Goal: Task Accomplishment & Management: Manage account settings

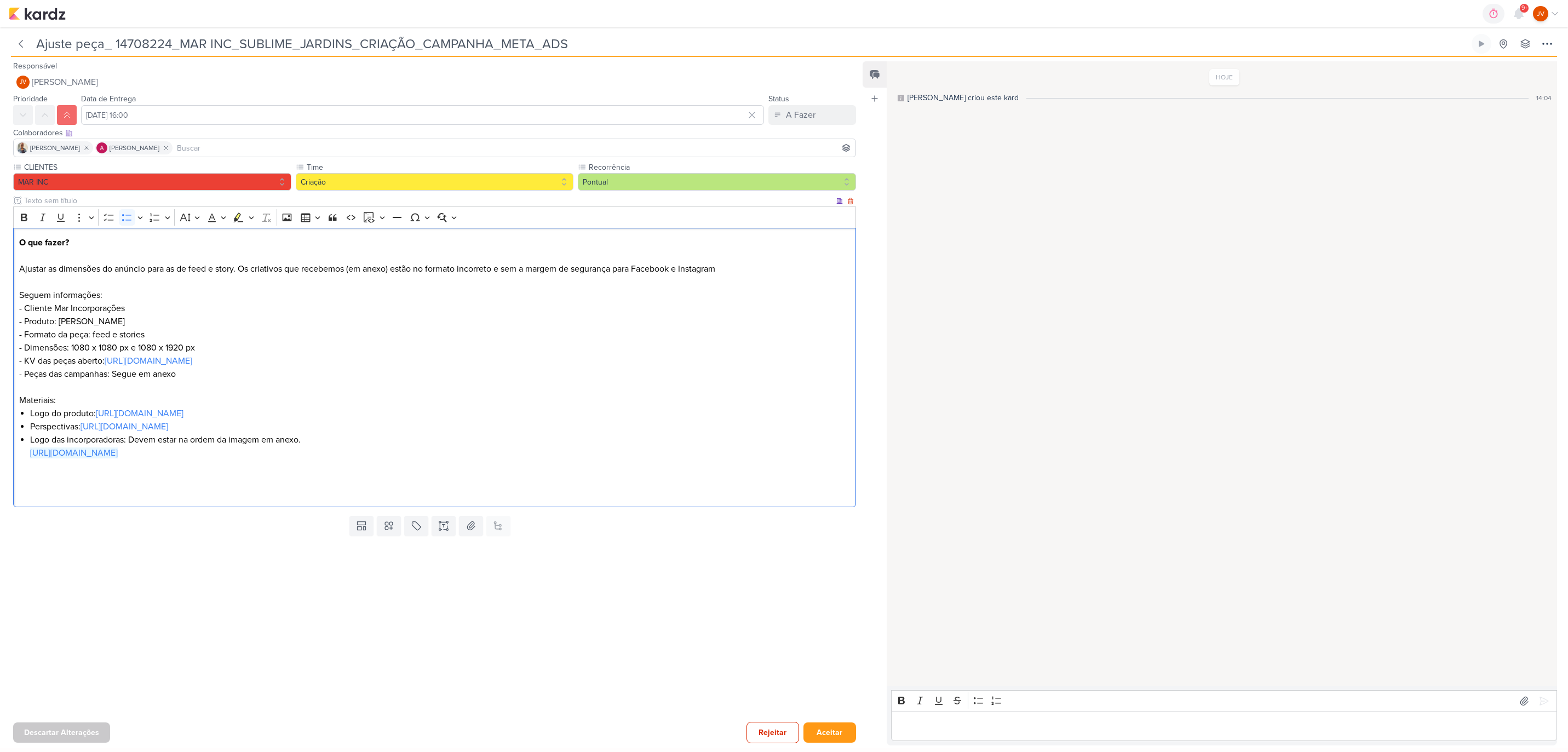
drag, startPoint x: 305, startPoint y: 455, endPoint x: 883, endPoint y: 379, distance: 583.0
click at [118, 454] on link "[URL][DOMAIN_NAME]" at bounding box center [74, 453] width 87 height 11
click at [118, 450] on link "[URL][DOMAIN_NAME]" at bounding box center [74, 453] width 87 height 11
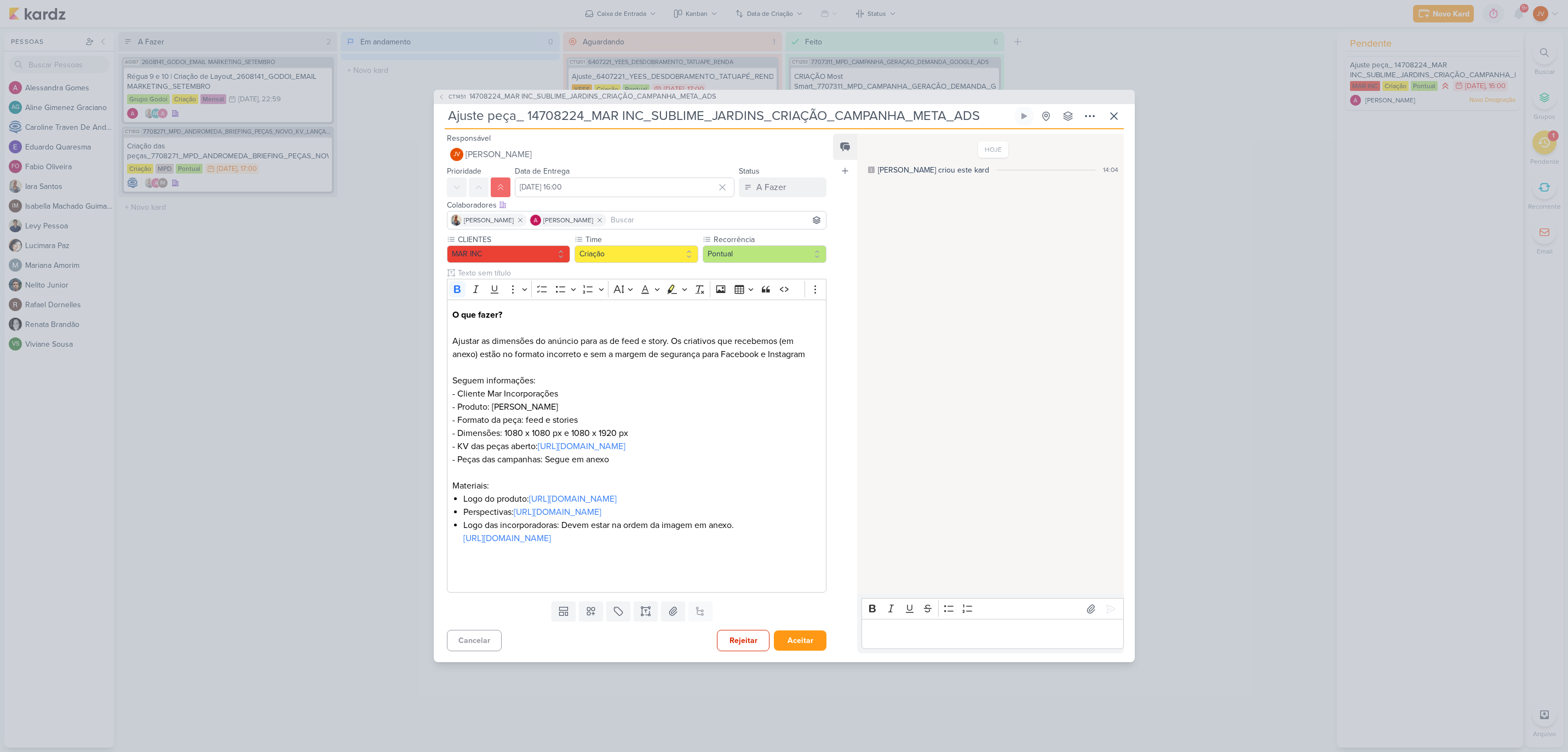
click at [1233, 406] on div "CT1451 14708224_MAR INC_SUBLIME_JARDINS_CRIAÇÃO_CAMPANHA_META_ADS Ajuste peça_ …" at bounding box center [784, 376] width 1568 height 752
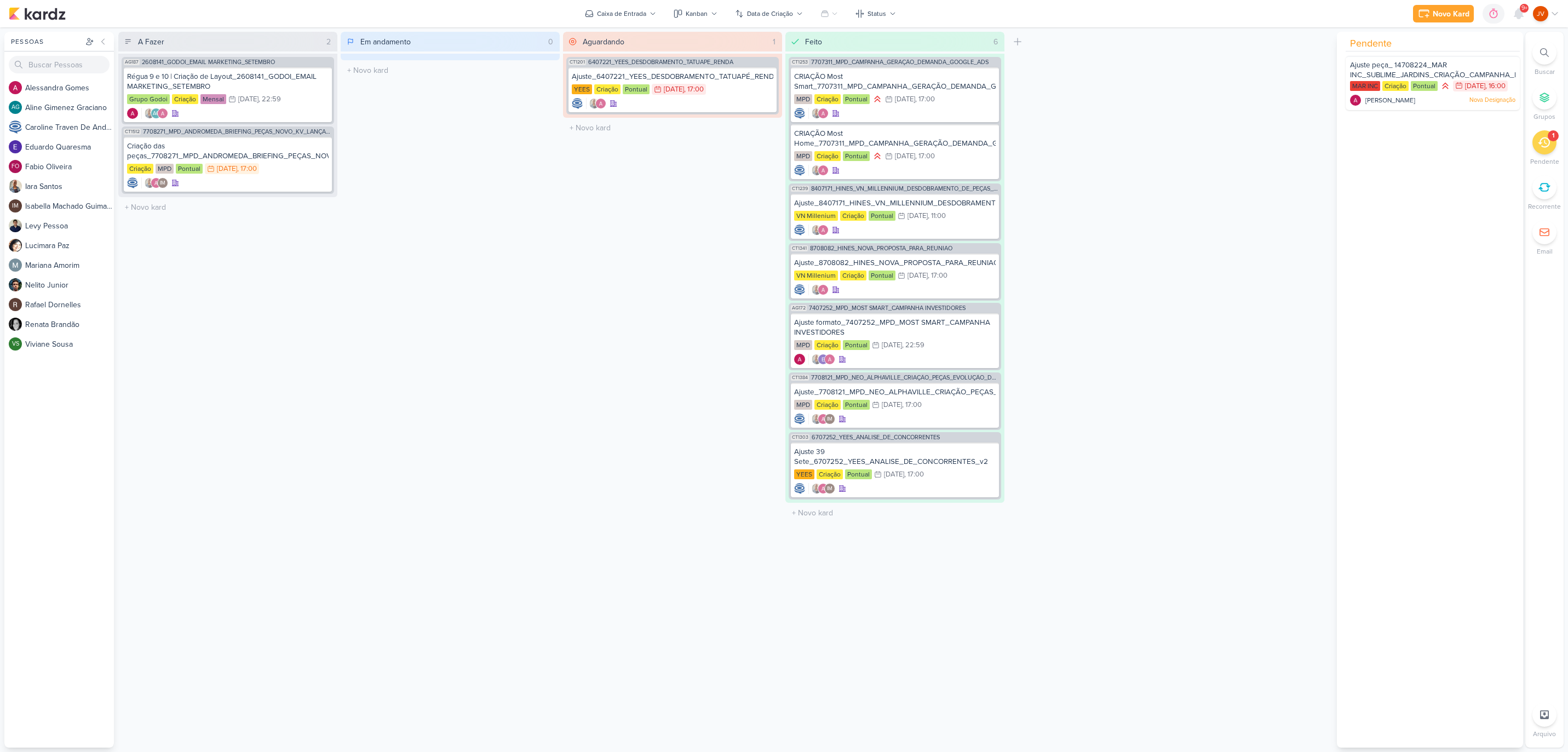
click at [1548, 135] on div "1" at bounding box center [1553, 136] width 11 height 11
click at [1545, 140] on icon at bounding box center [1544, 142] width 12 height 12
click at [1502, 101] on icon at bounding box center [1502, 94] width 13 height 13
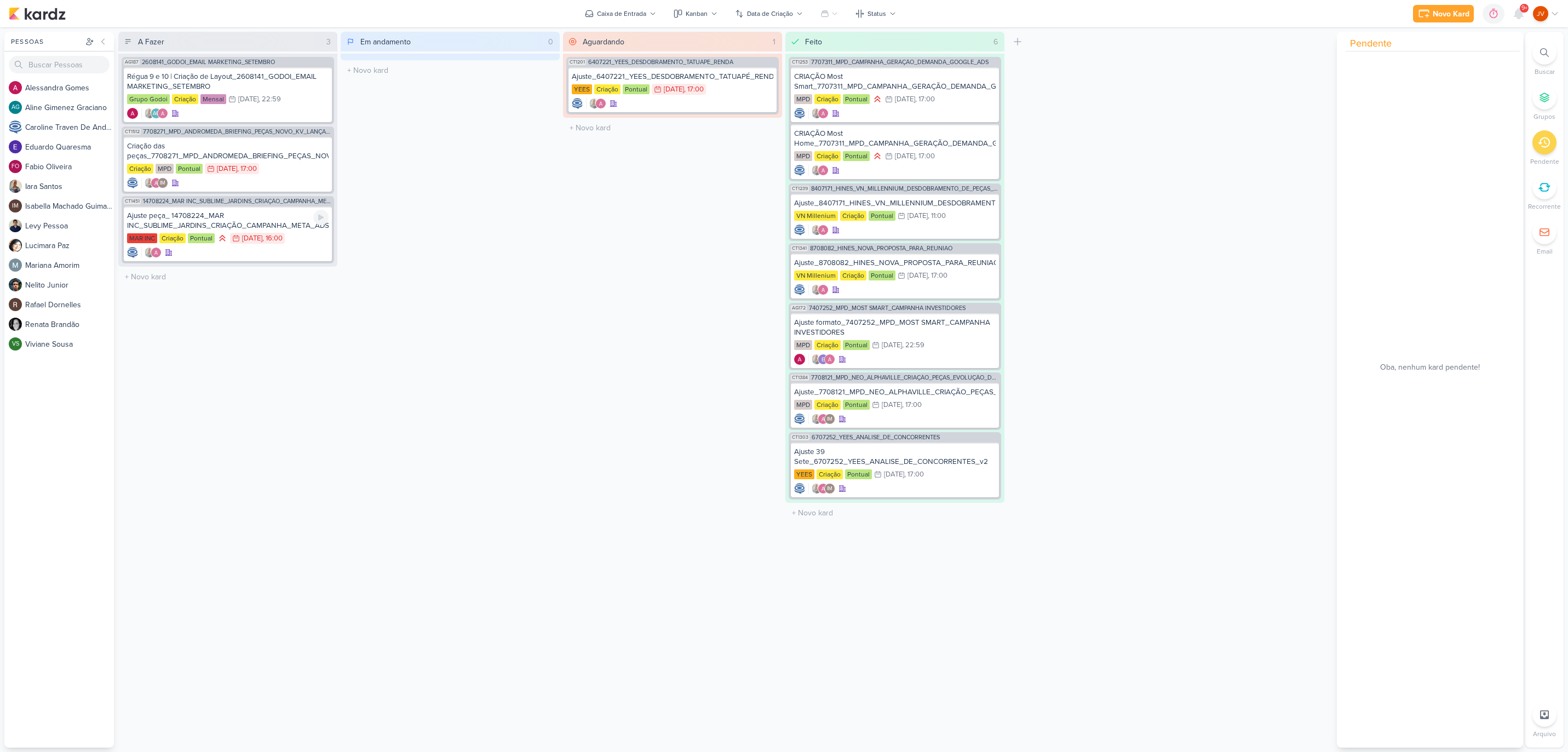
click at [249, 224] on div "Ajuste peça_ 14708224_MAR INC_SUBLIME_JARDINS_CRIAÇÃO_CAMPANHA_META_ADS" at bounding box center [227, 220] width 201 height 20
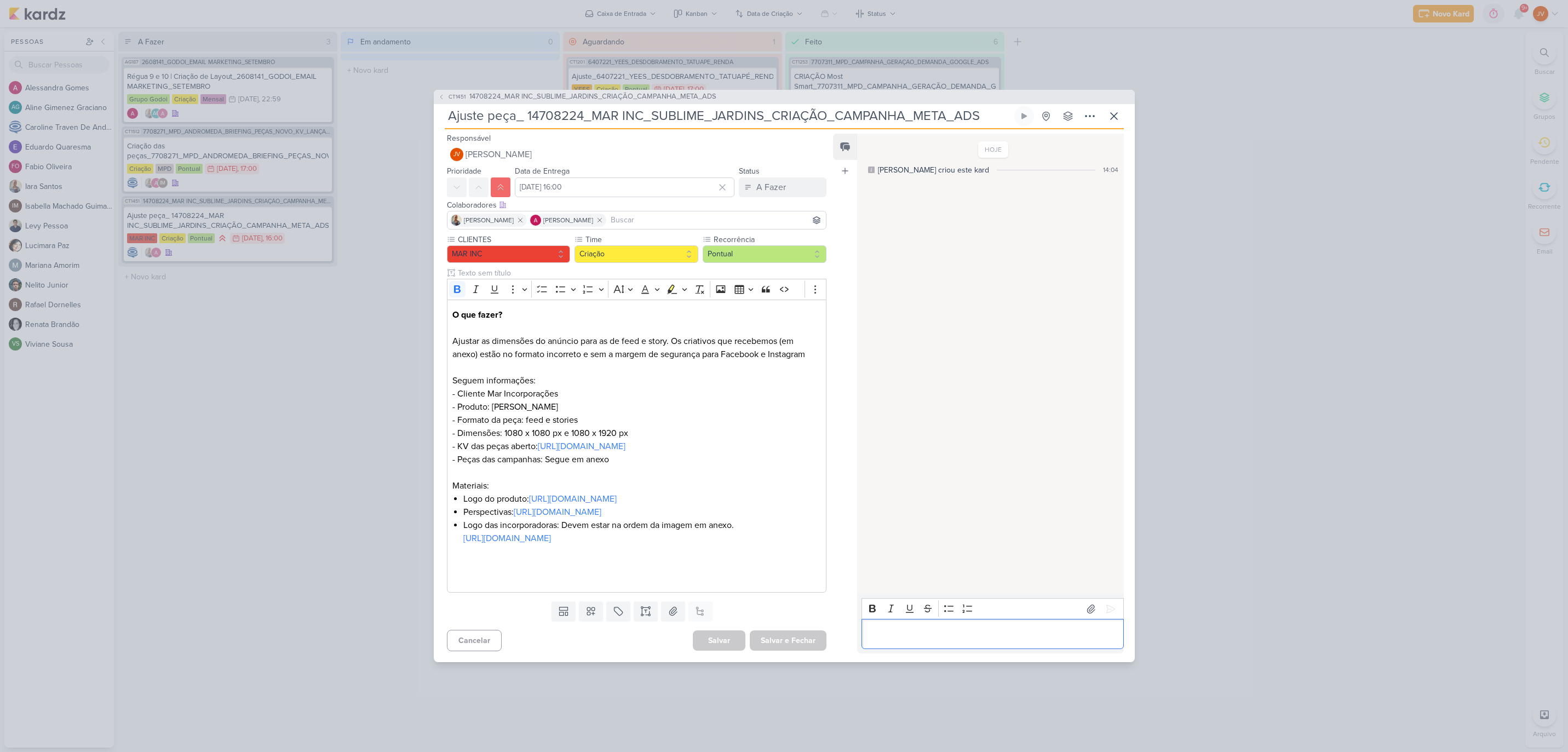
click at [886, 641] on p "Editor editing area: main" at bounding box center [993, 634] width 250 height 13
click at [890, 641] on p "Editor editing area: main" at bounding box center [993, 634] width 250 height 13
click at [920, 590] on icon at bounding box center [919, 587] width 7 height 7
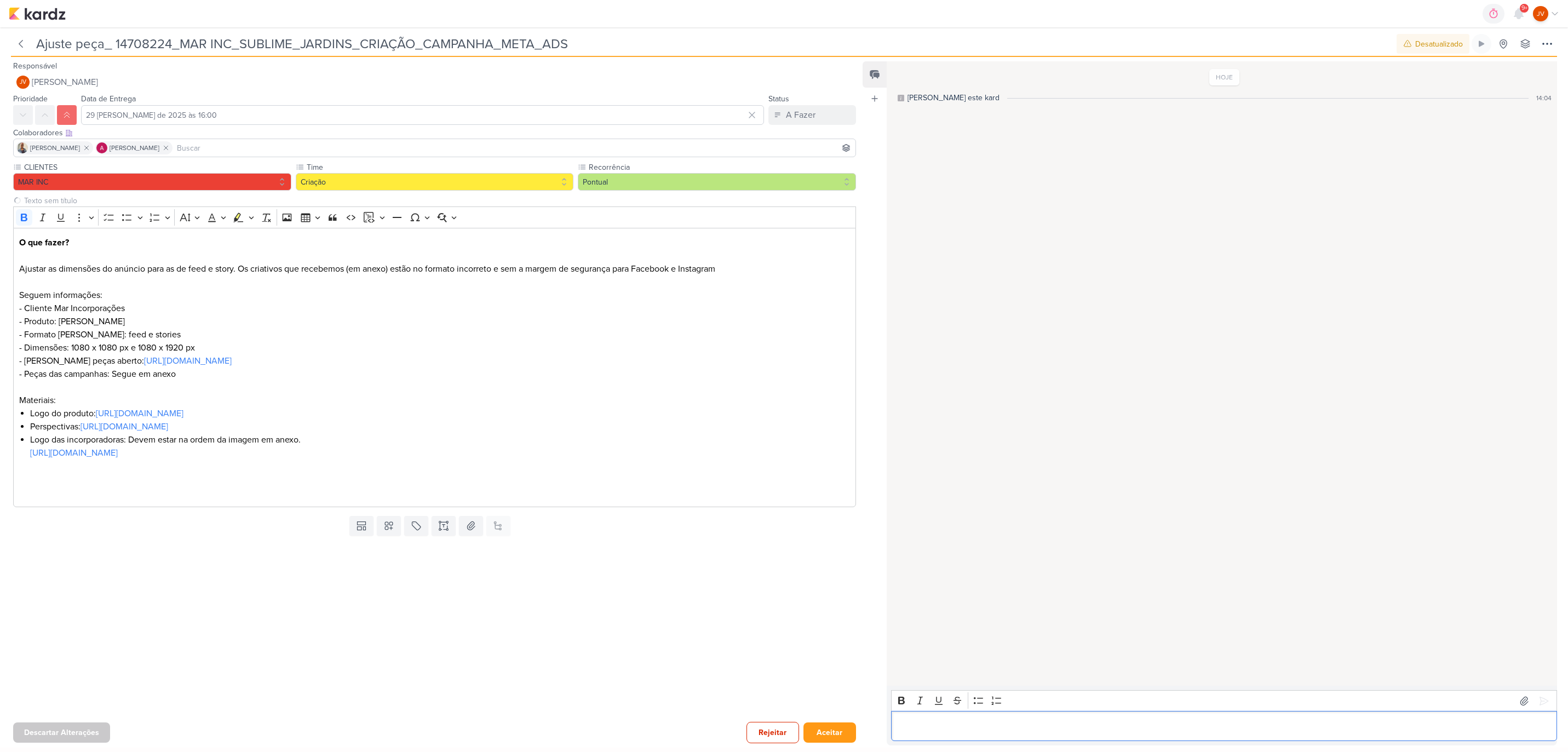
click at [928, 726] on p "Editor editing area: main" at bounding box center [1224, 726] width 654 height 13
click at [896, 727] on div "[URL][DOMAIN_NAME]" at bounding box center [1224, 726] width 666 height 30
click at [1538, 699] on icon at bounding box center [1544, 701] width 11 height 11
click at [832, 728] on button "Aceitar" at bounding box center [829, 732] width 52 height 20
click at [1031, 398] on div "HOJE Caroline criou este kard 14:04 Feito! https://drive.google.com/drive/folde…" at bounding box center [1221, 374] width 669 height 623
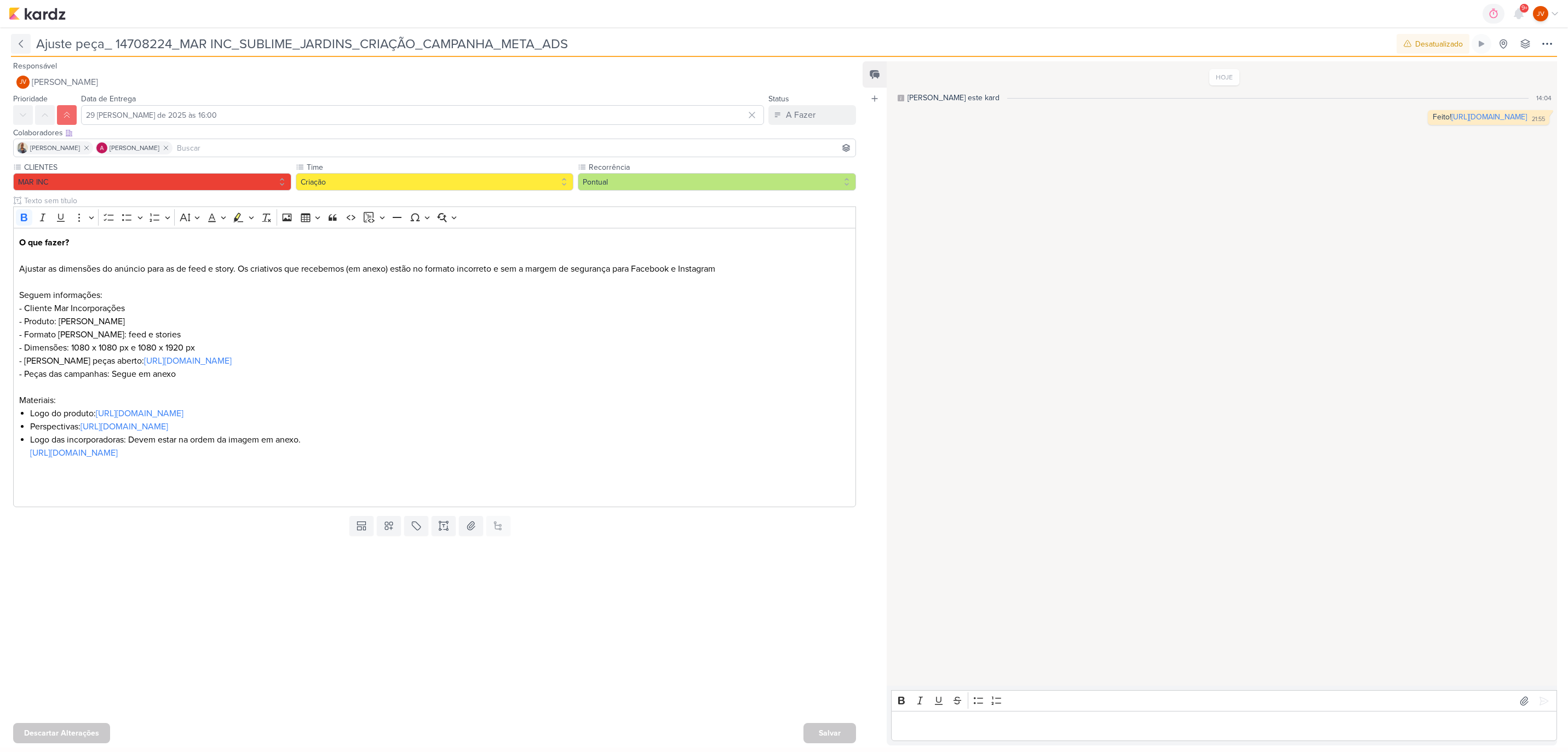
click at [22, 42] on icon at bounding box center [21, 44] width 11 height 11
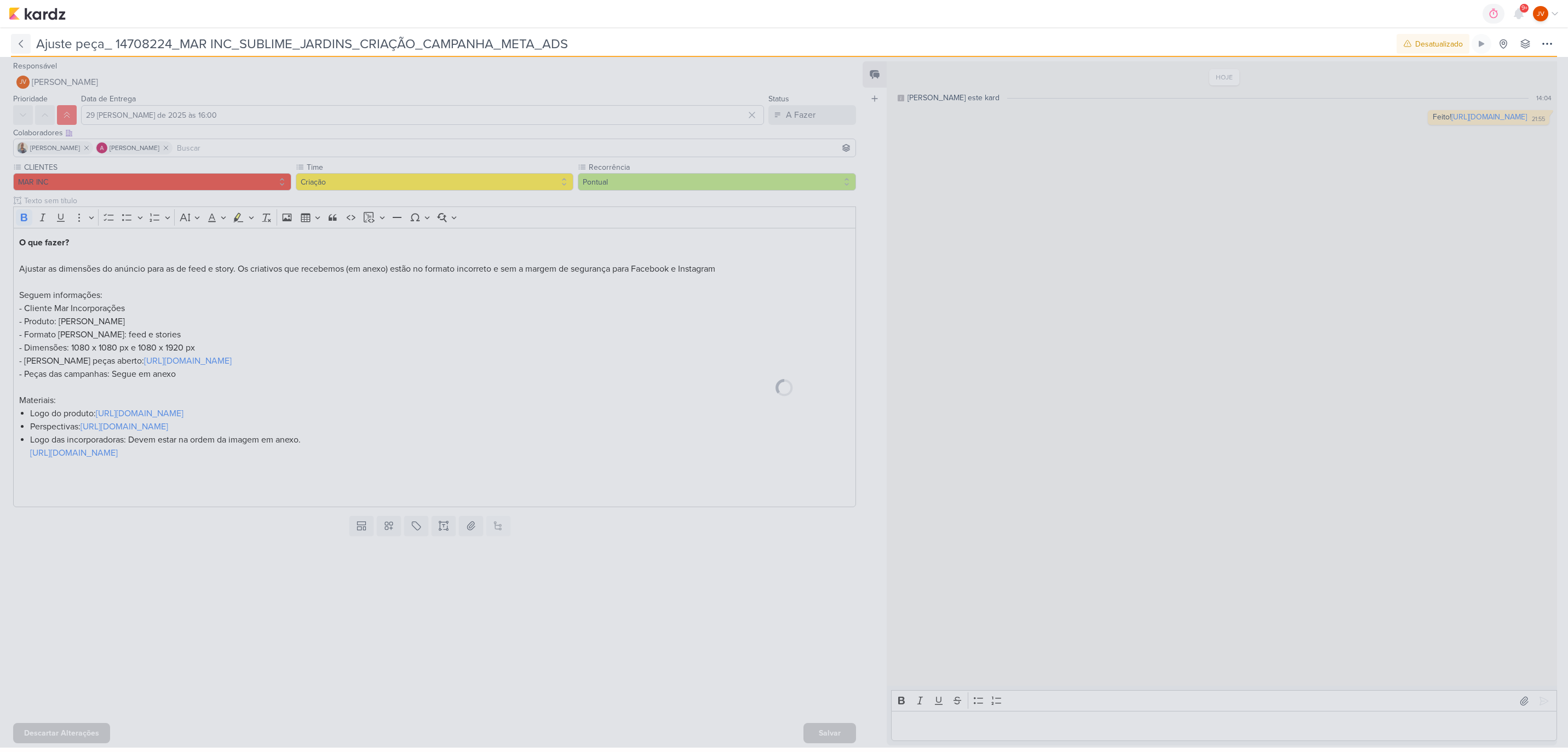
type input "14708224_MAR INC_SUBLIME_JARDINS_CRIAÇÃO_CAMPANHA_META_ADS"
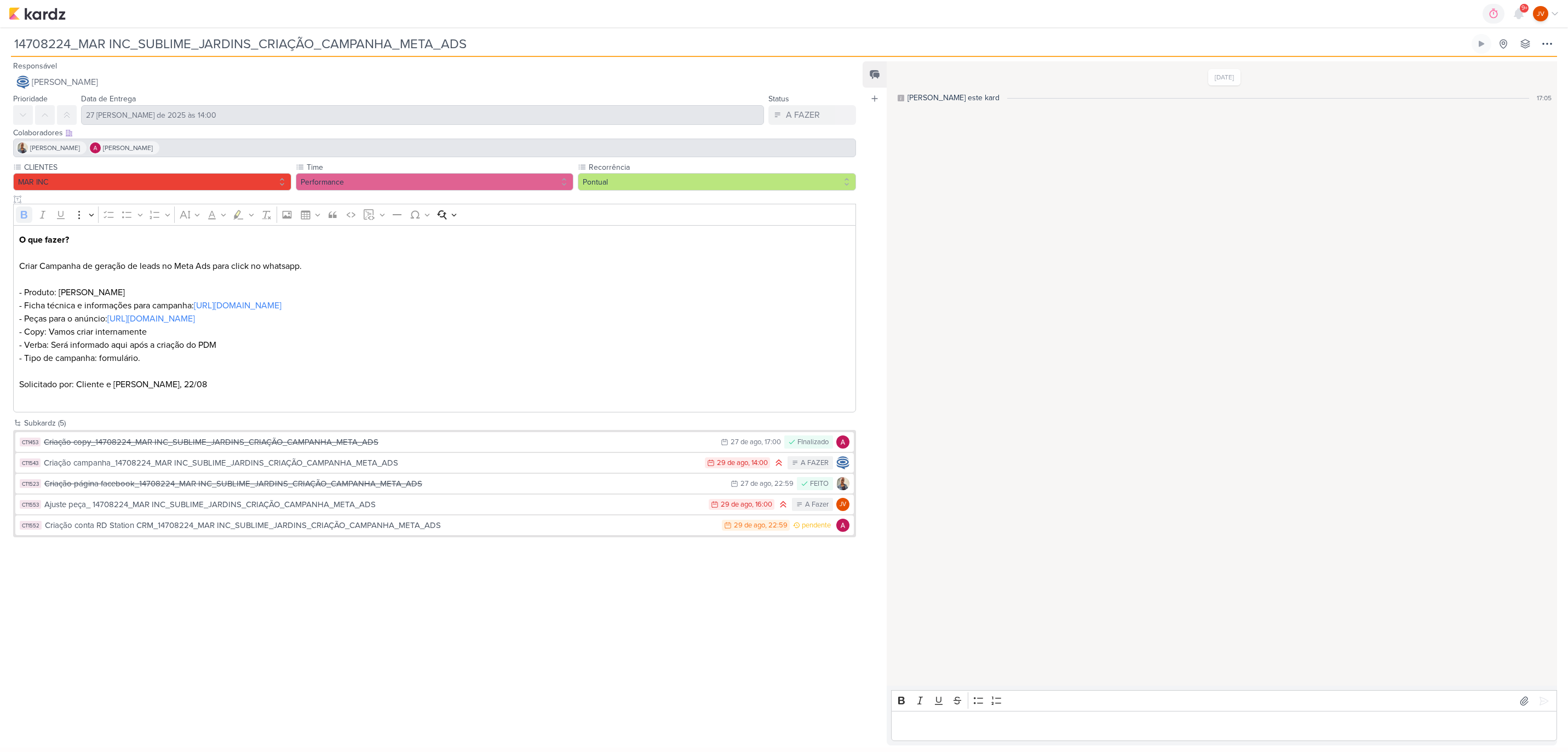
click at [59, 9] on img at bounding box center [37, 14] width 57 height 13
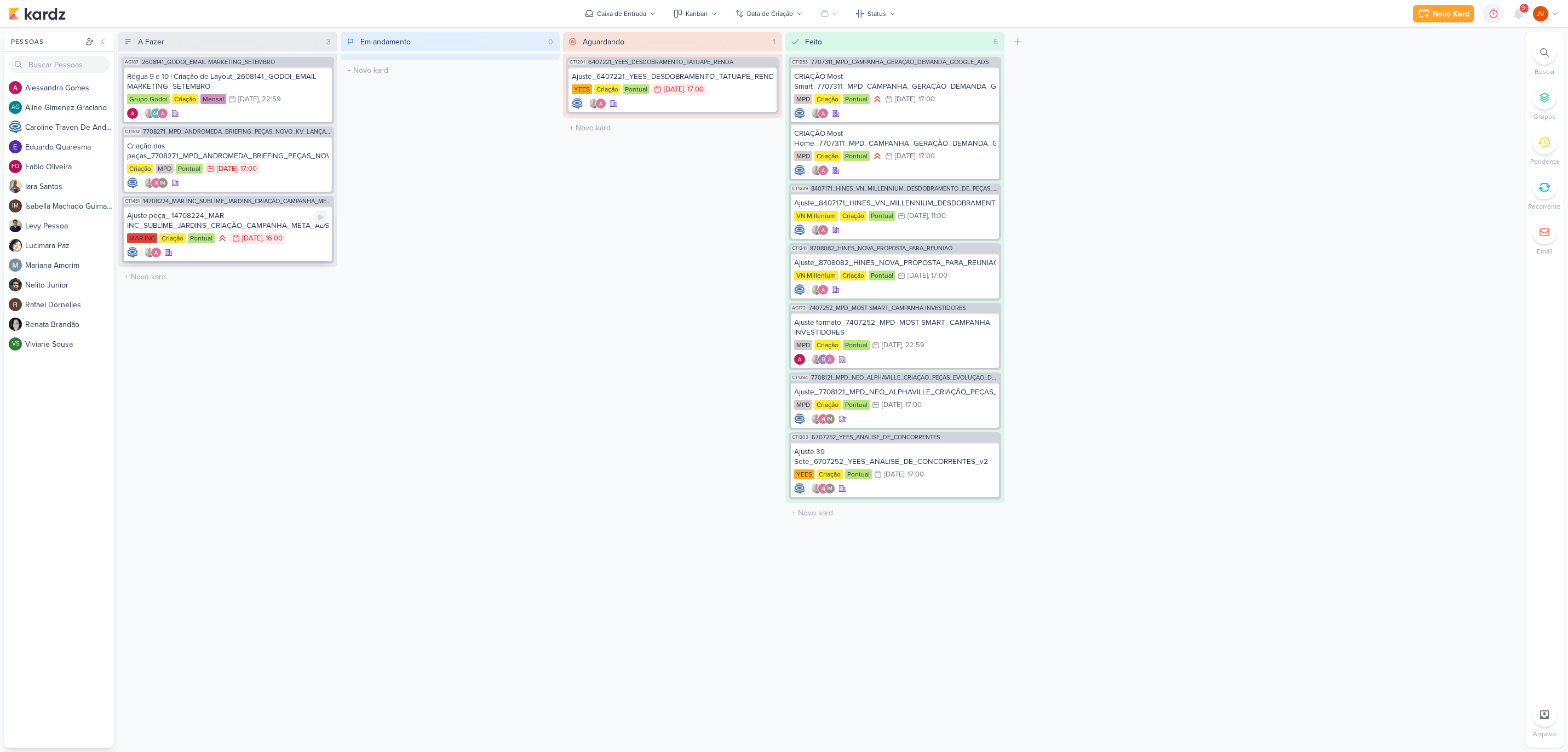
click at [261, 219] on div "Ajuste peça_ 14708224_MAR INC_SUBLIME_JARDINS_CRIAÇÃO_CAMPANHA_META_ADS" at bounding box center [227, 220] width 201 height 20
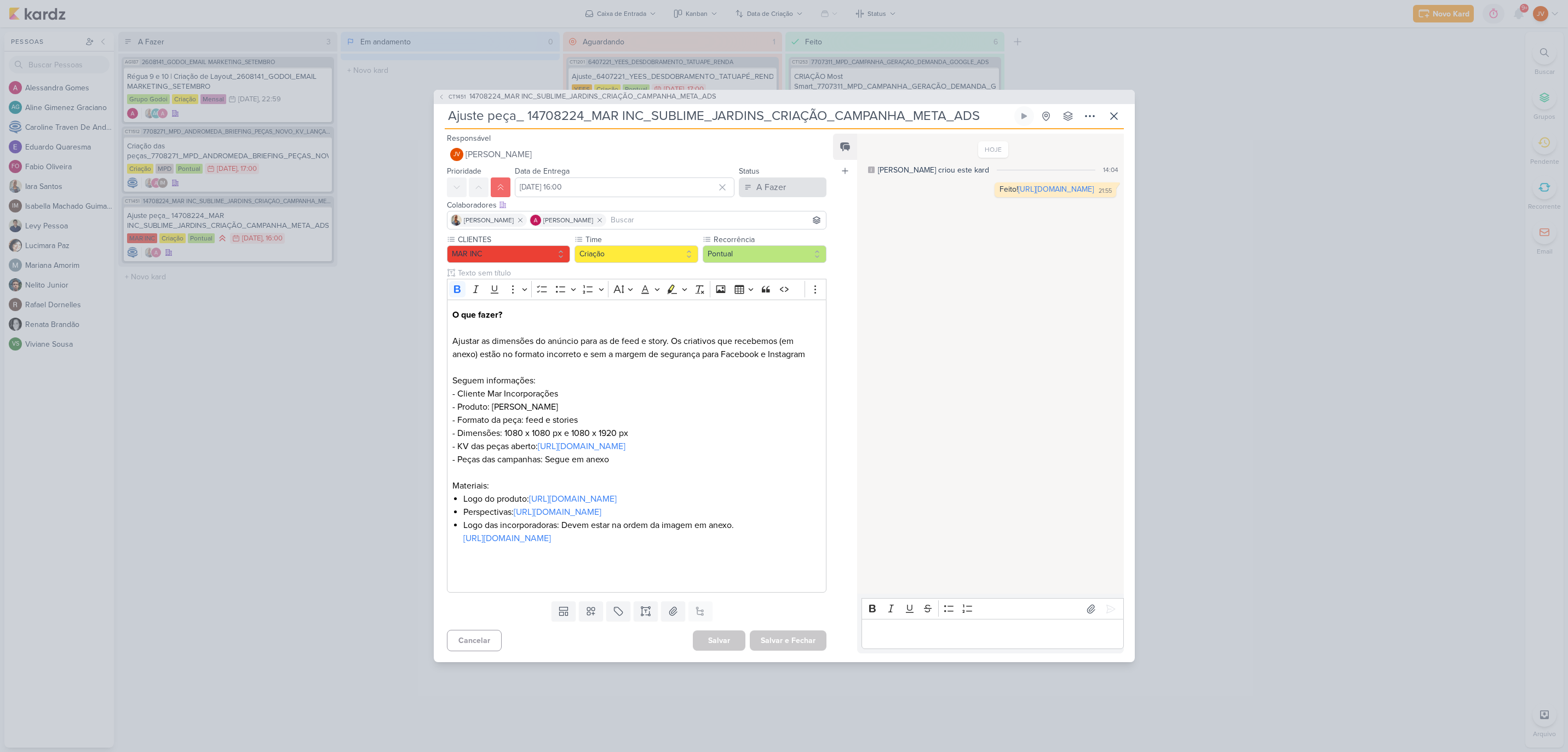
click at [762, 180] on div "A Fazer" at bounding box center [771, 187] width 30 height 13
click at [771, 243] on div "Aguardando" at bounding box center [770, 248] width 42 height 12
click at [790, 650] on button "Salvar e Fechar" at bounding box center [788, 640] width 76 height 20
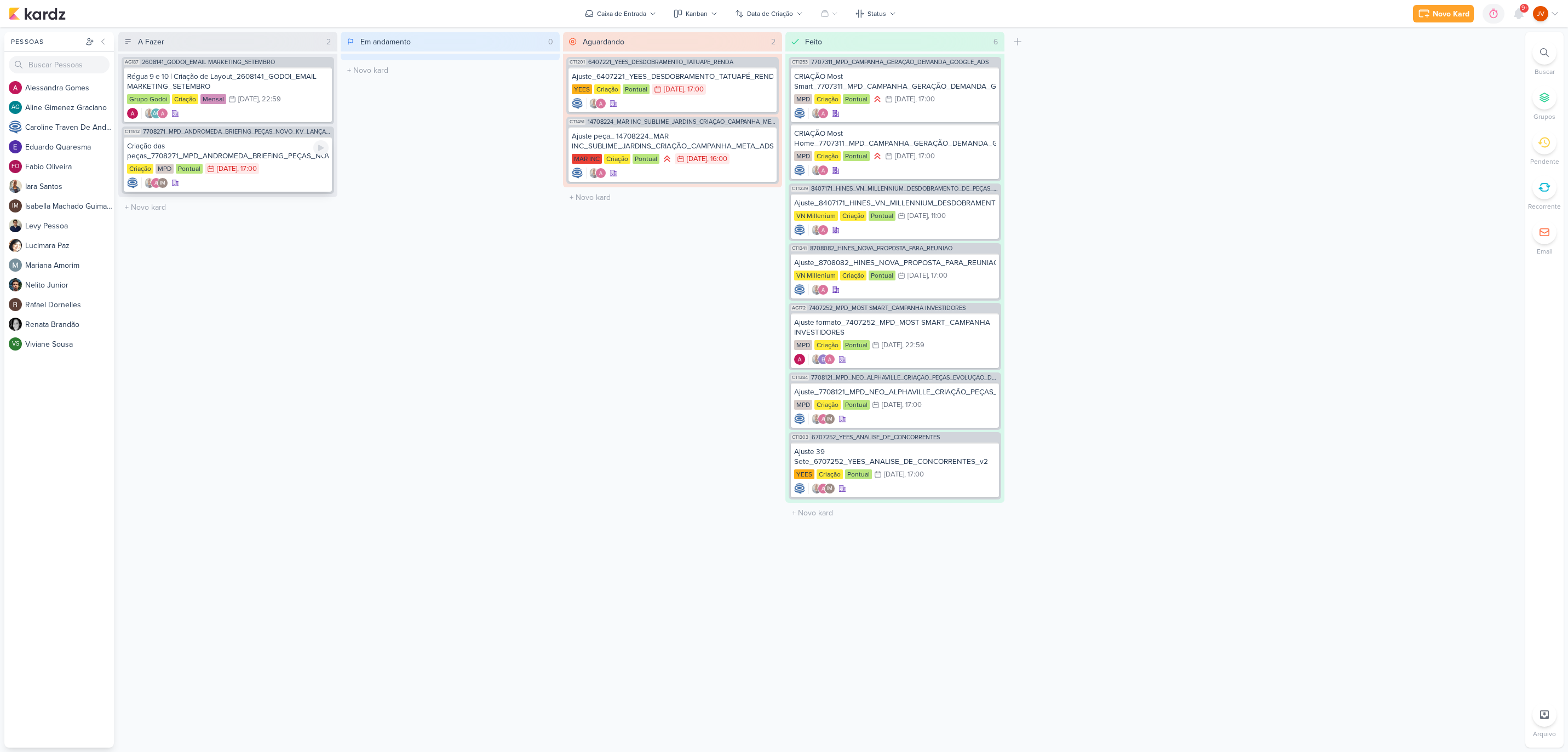
click at [275, 152] on div "Criação das peças_7708271_MPD_ANDROMEDA_BRIEFING_PEÇAS_NOVO_KV_LANÇAMENTO" at bounding box center [227, 151] width 201 height 20
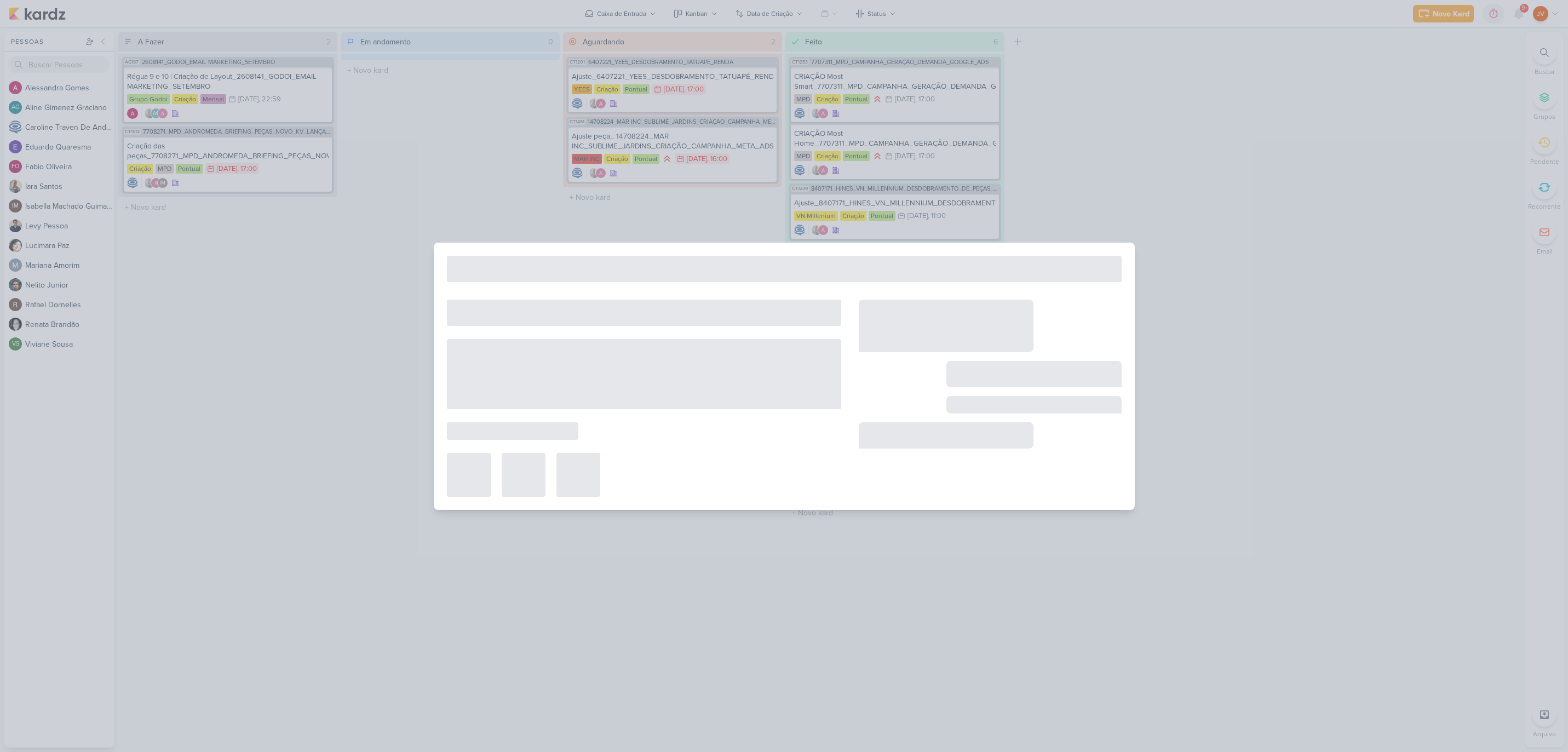
type input "Criação das peças_7708271_MPD_ANDROMEDA_BRIEFING_PEÇAS_NOVO_KV_LANÇAMENTO"
type input "29 de agosto de 2025 às 17:00"
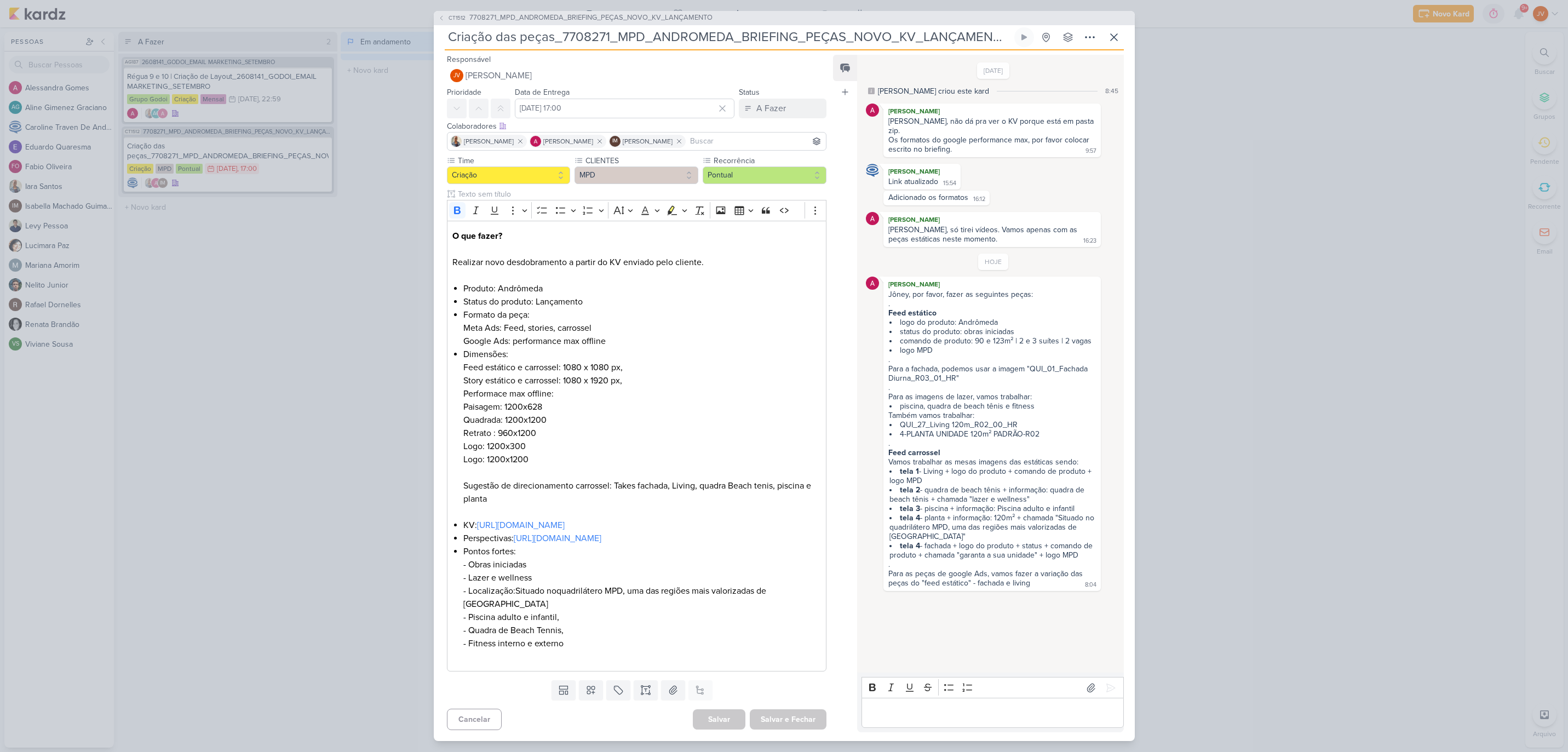
click at [314, 324] on div "CT1512 7708271_MPD_ANDROMEDA_BRIEFING_PEÇAS_NOVO_KV_LANÇAMENTO Criação das peça…" at bounding box center [784, 376] width 1568 height 752
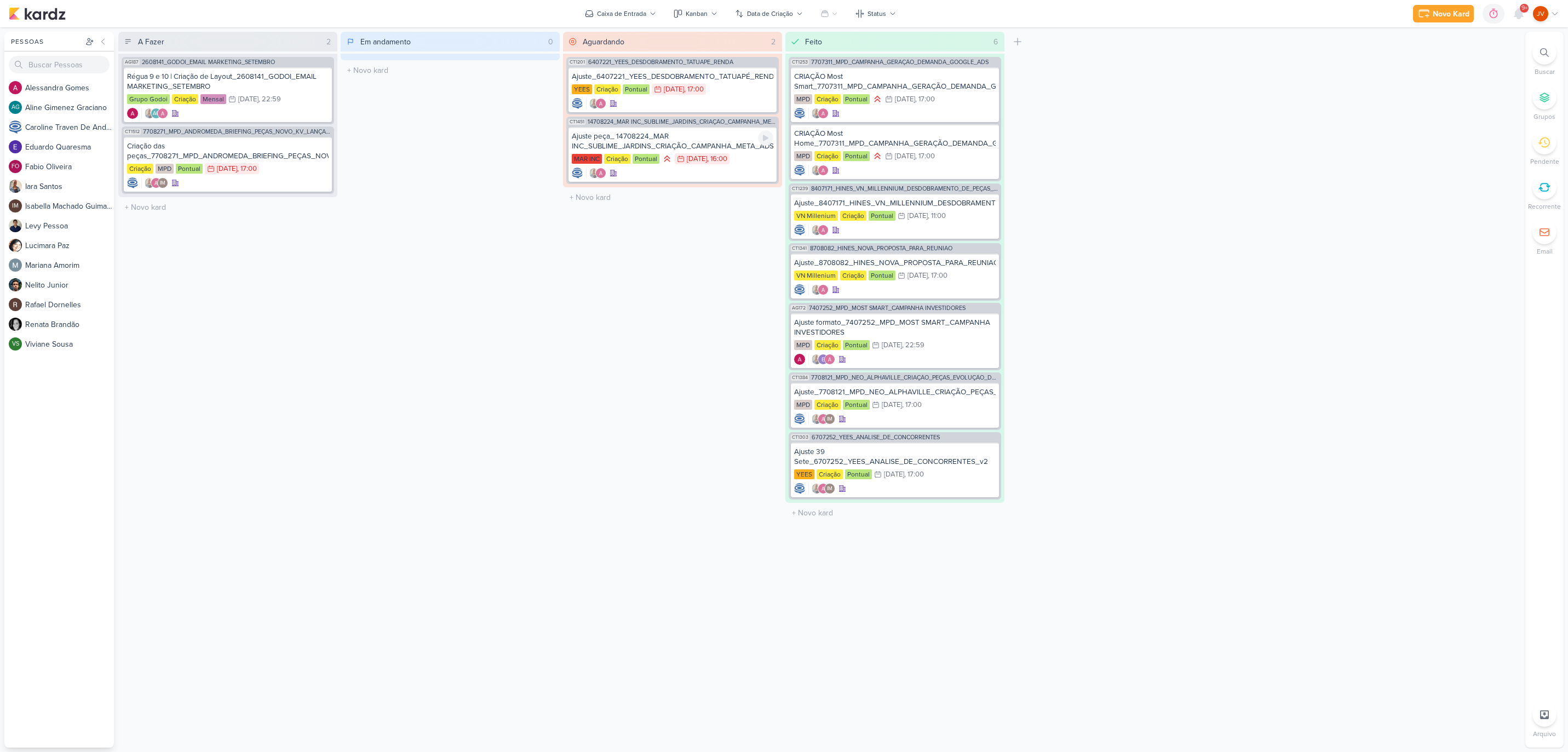
click at [684, 144] on div "Ajuste peça_ 14708224_MAR INC_SUBLIME_JARDINS_CRIAÇÃO_CAMPANHA_META_ADS" at bounding box center [672, 141] width 201 height 20
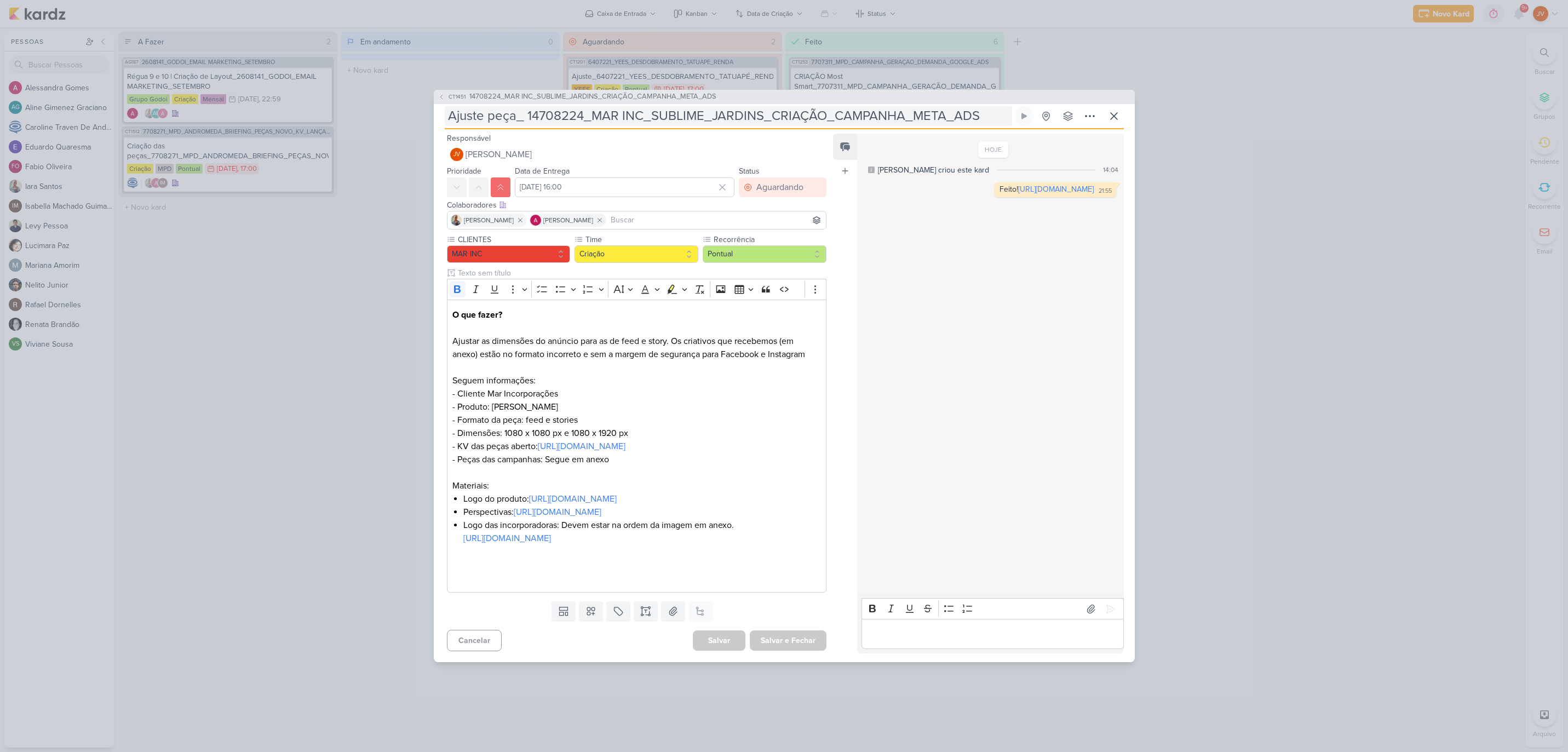
click at [655, 106] on input "Ajuste peça_ 14708224_MAR INC_SUBLIME_JARDINS_CRIAÇÃO_CAMPANHA_META_ADS" at bounding box center [728, 116] width 567 height 20
click at [815, 106] on input "Ajuste peça_ 14708224_MAR INC_SUBLIME_JARDINS_CRIAÇÃO_CAMPANHA_META_ADS" at bounding box center [728, 116] width 567 height 20
drag, startPoint x: 977, startPoint y: 96, endPoint x: 526, endPoint y: 96, distance: 451.0
click at [527, 106] on input "Ajuste peça_ 14708224_MAR INC_SUBLIME_JARDINS_CRIAÇÃO_CAMPANHA_META_ADS" at bounding box center [728, 116] width 567 height 20
